Goal: Check status: Check status

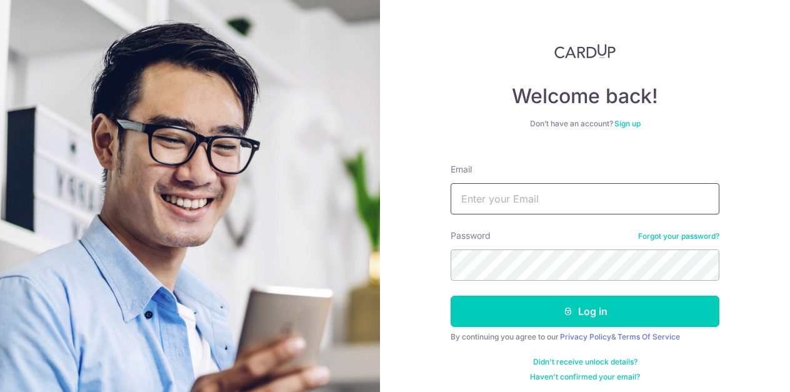
click at [492, 186] on input "Email" at bounding box center [585, 198] width 269 height 31
type input "[EMAIL_ADDRESS][DOMAIN_NAME]"
click at [451, 296] on button "Log in" at bounding box center [585, 311] width 269 height 31
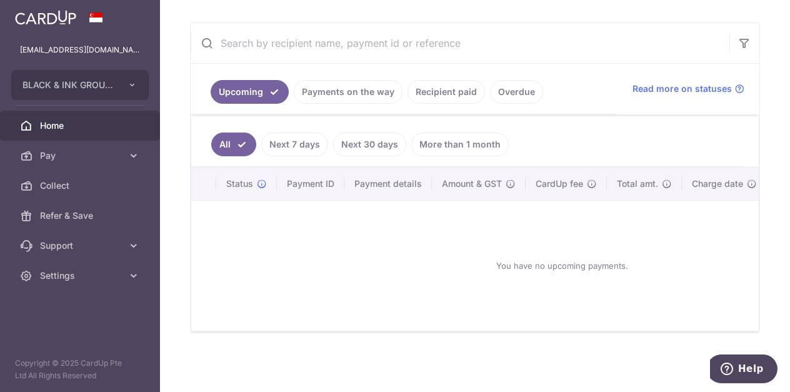
click at [428, 80] on link "Recipient paid" at bounding box center [447, 92] width 78 height 24
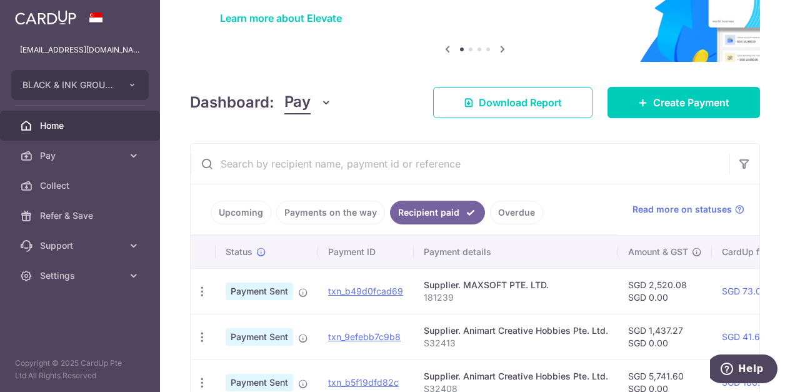
scroll to position [223, 0]
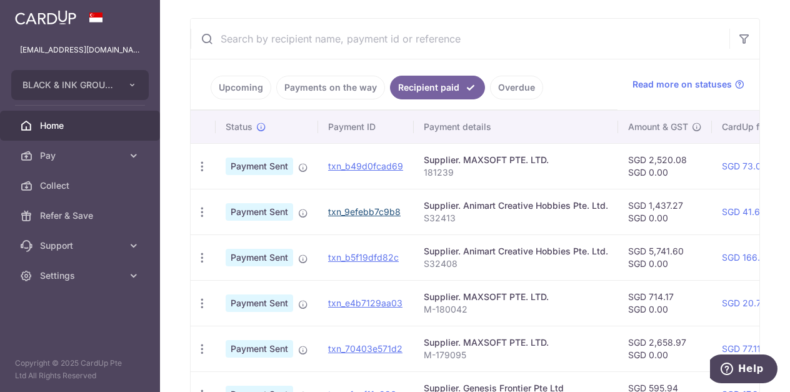
click at [373, 211] on link "txn_9efebb7c9b8" at bounding box center [364, 211] width 73 height 11
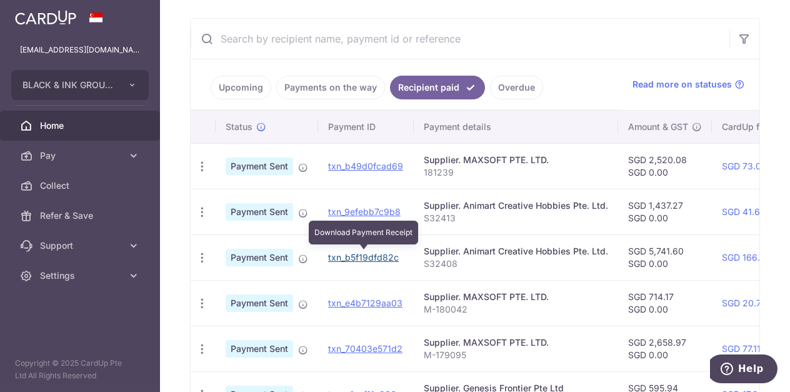
drag, startPoint x: 368, startPoint y: 257, endPoint x: 452, endPoint y: 34, distance: 237.8
click at [368, 257] on link "txn_b5f19dfd82c" at bounding box center [363, 257] width 71 height 11
